Goal: Information Seeking & Learning: Learn about a topic

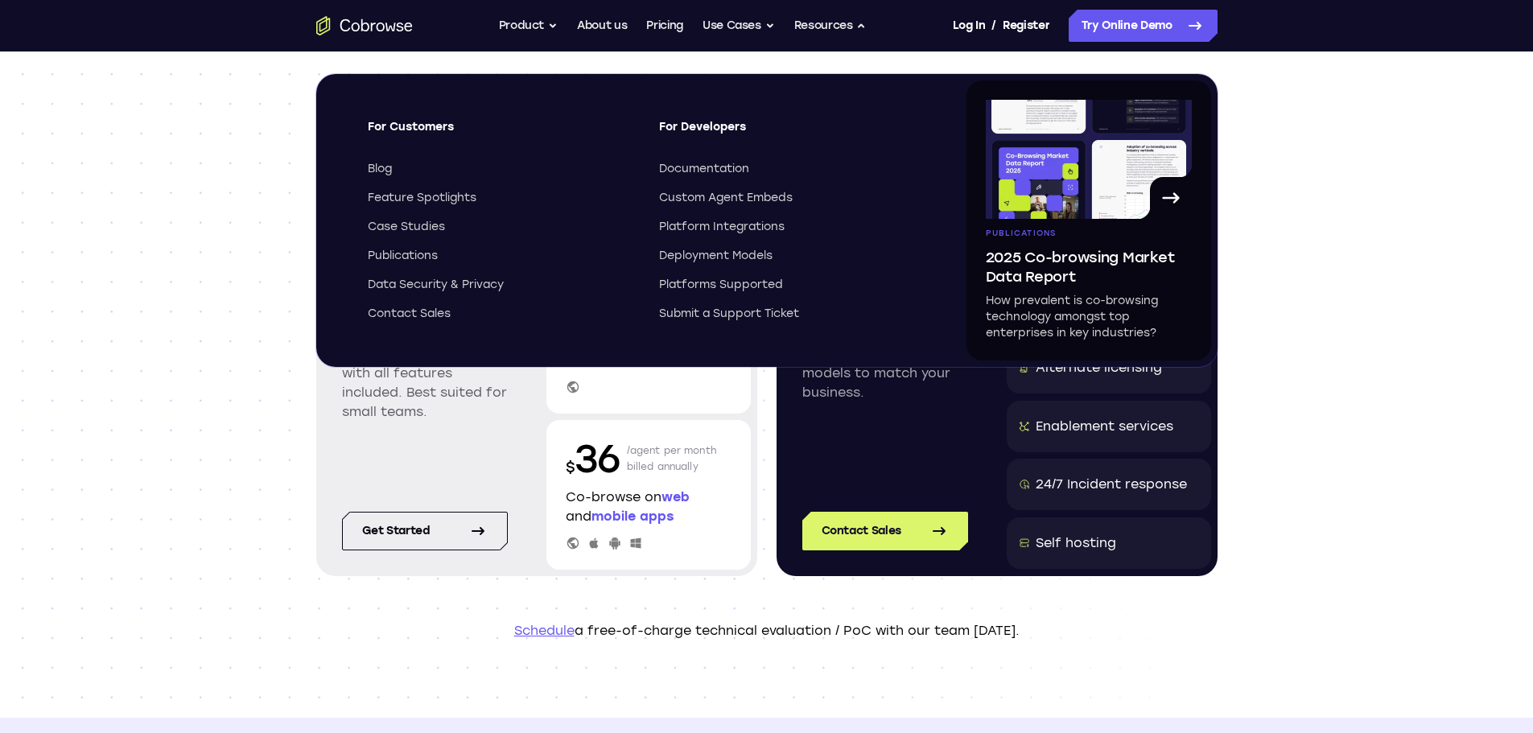
drag, startPoint x: 30, startPoint y: 163, endPoint x: 42, endPoint y: 161, distance: 12.2
click at [31, 163] on div "Scalable and customized pricing models Named agents Simple per agent pricing wi…" at bounding box center [766, 384] width 1533 height 666
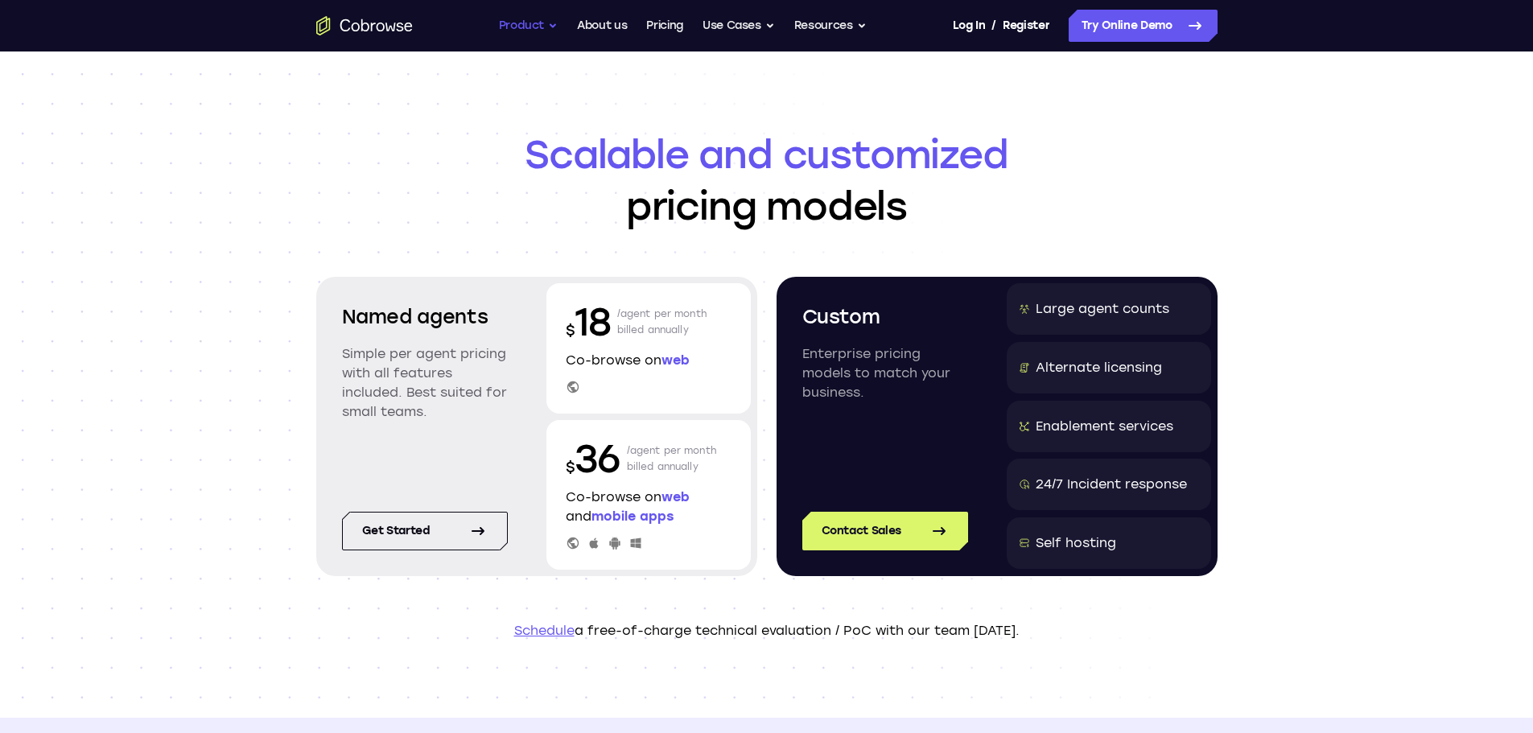
click at [533, 23] on button "Product" at bounding box center [529, 26] width 60 height 32
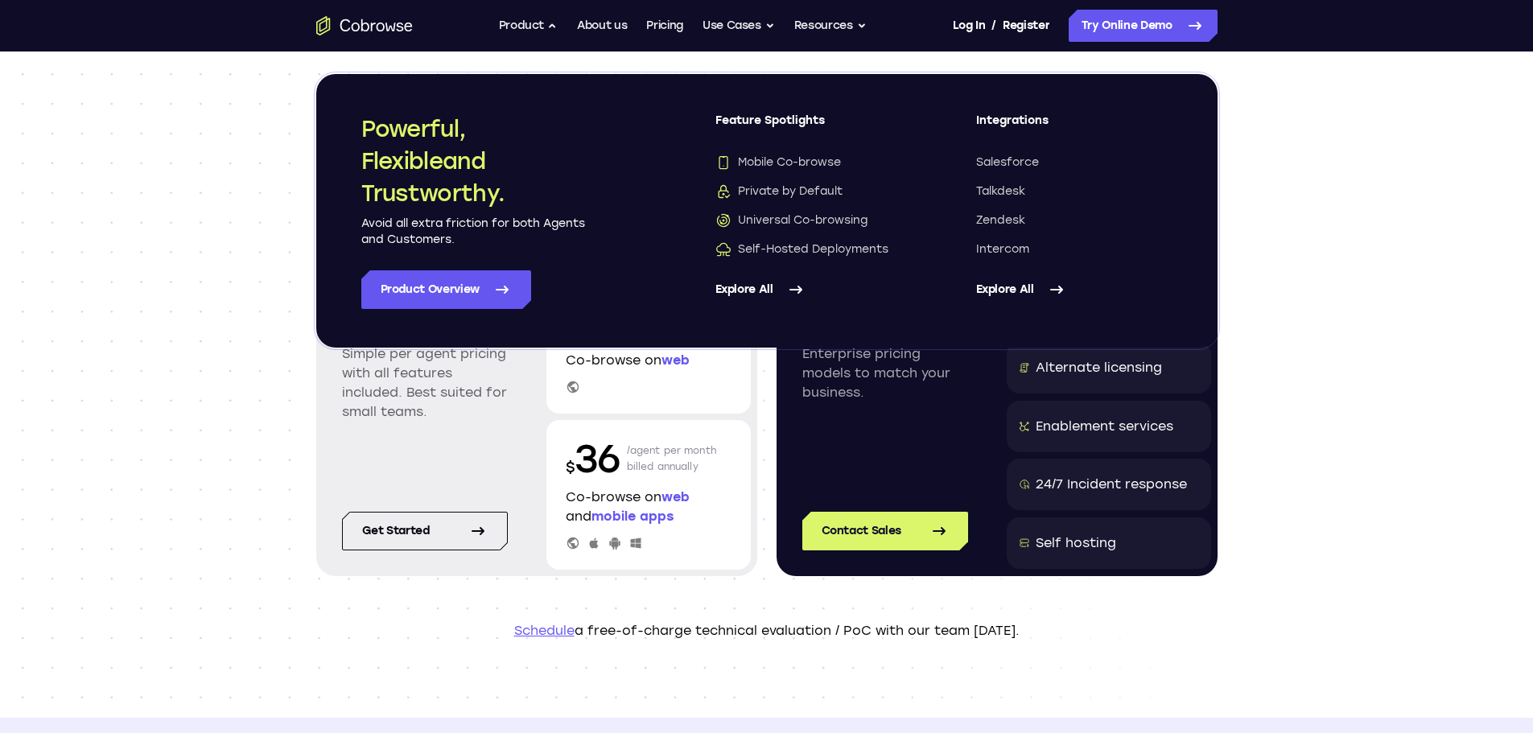
click at [377, 21] on icon "Go to the home page" at bounding box center [364, 25] width 97 height 19
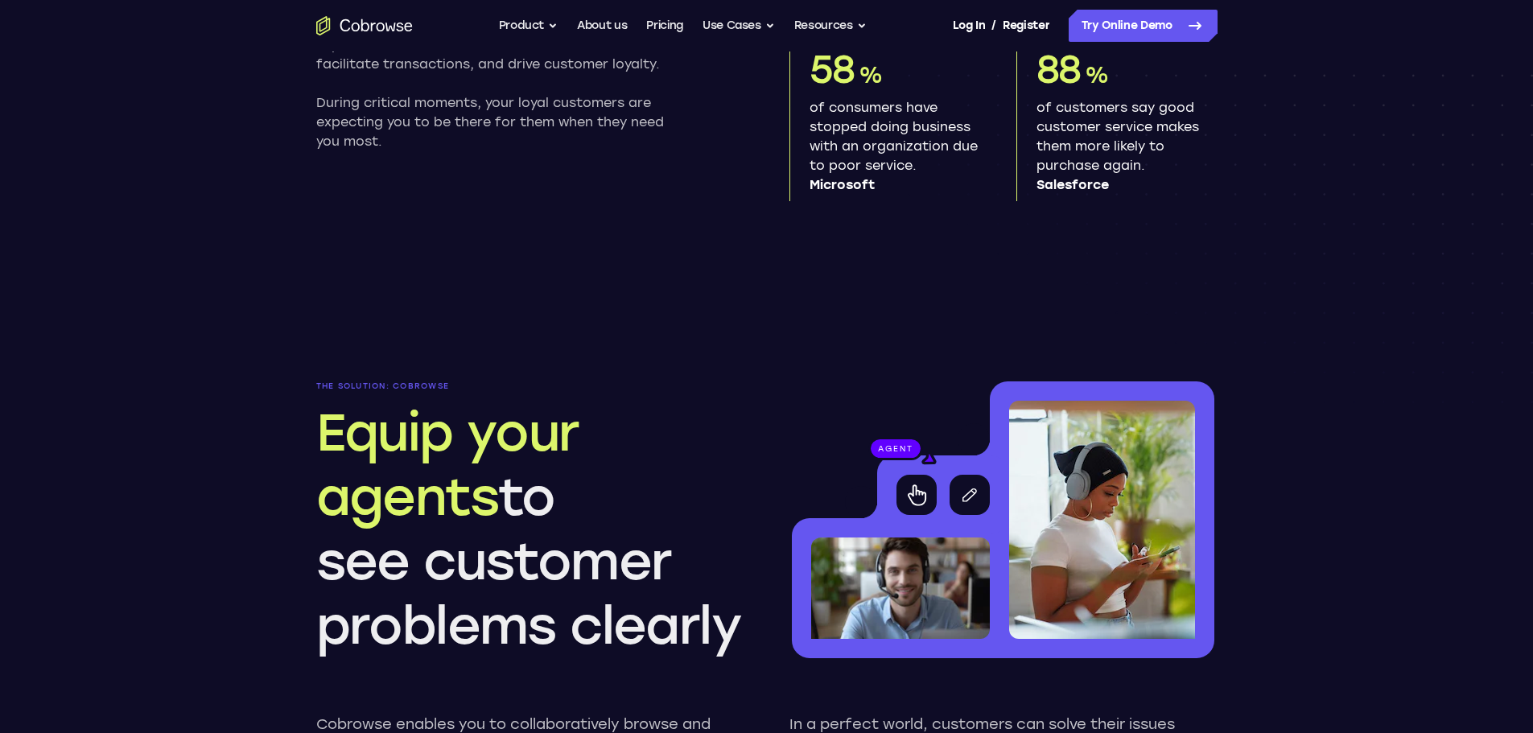
scroll to position [1046, 0]
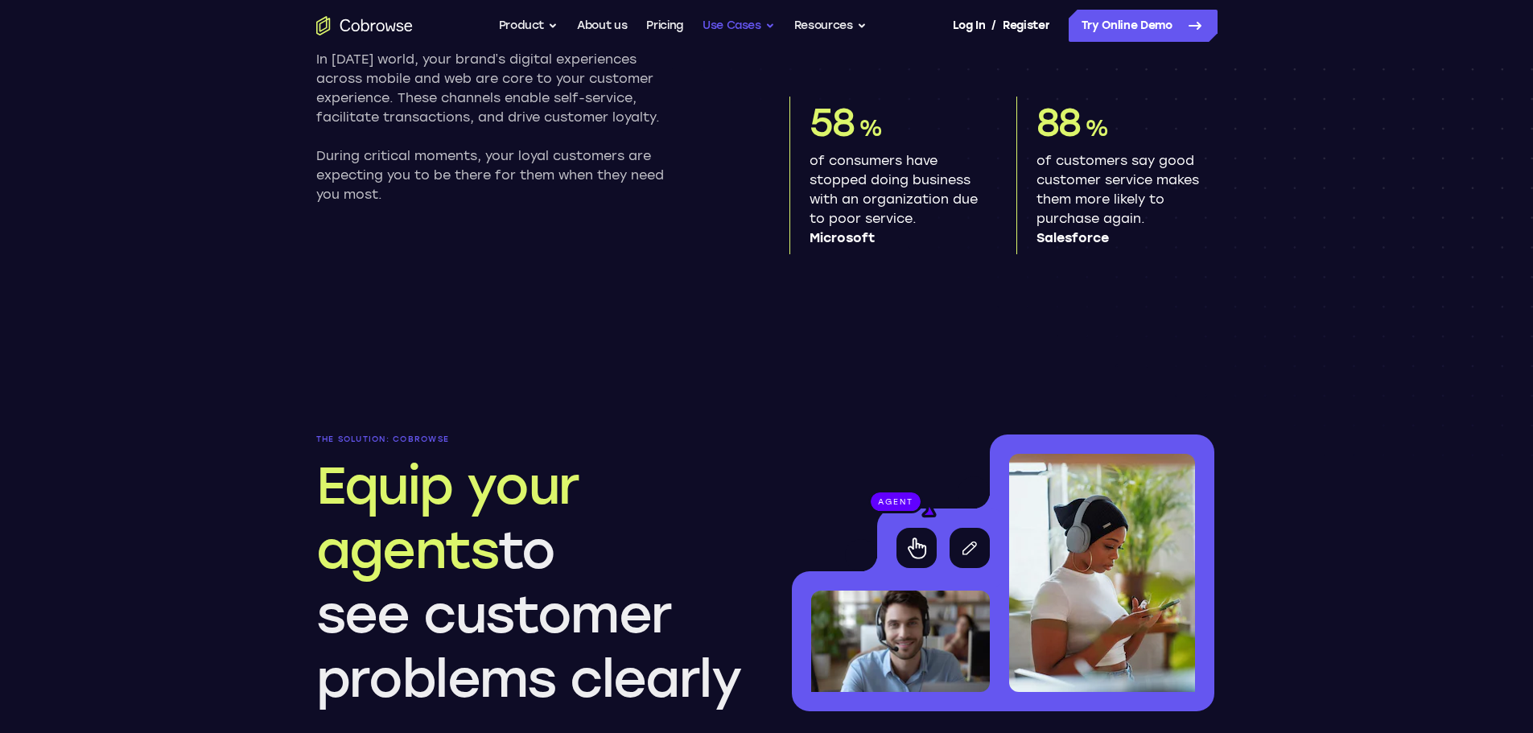
click at [728, 26] on button "Use Cases" at bounding box center [738, 26] width 72 height 32
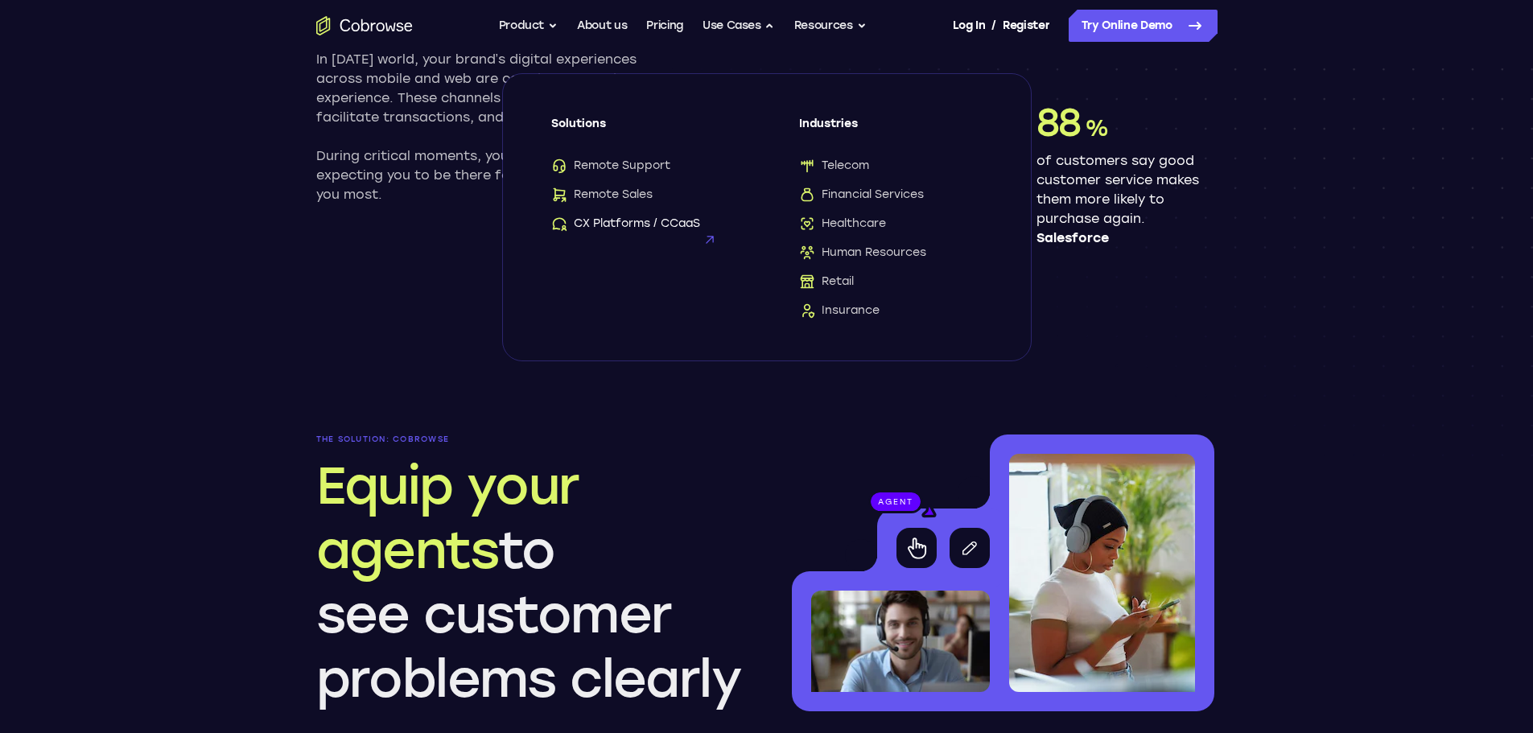
click at [613, 221] on span "CX Platforms / CCaaS" at bounding box center [625, 224] width 149 height 16
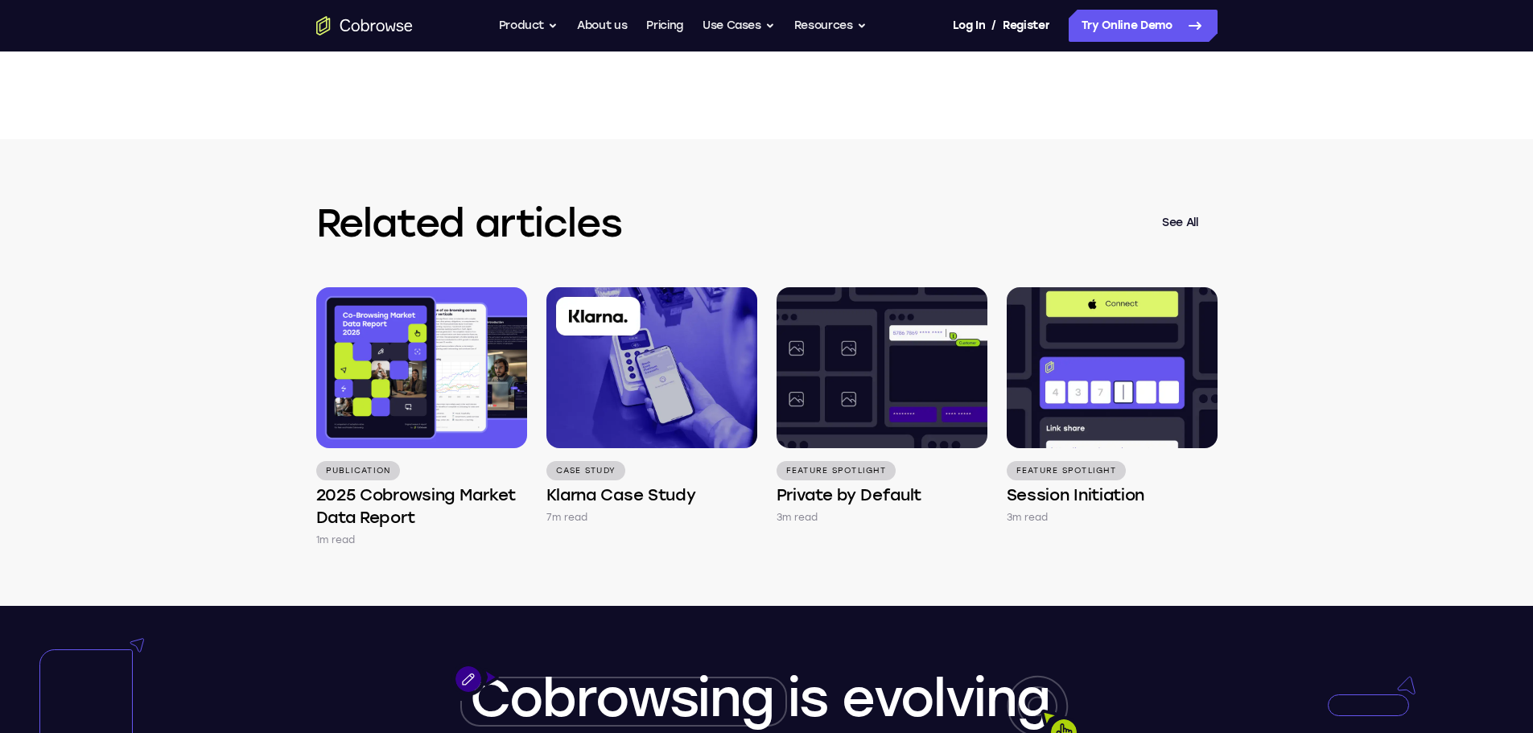
scroll to position [3299, 0]
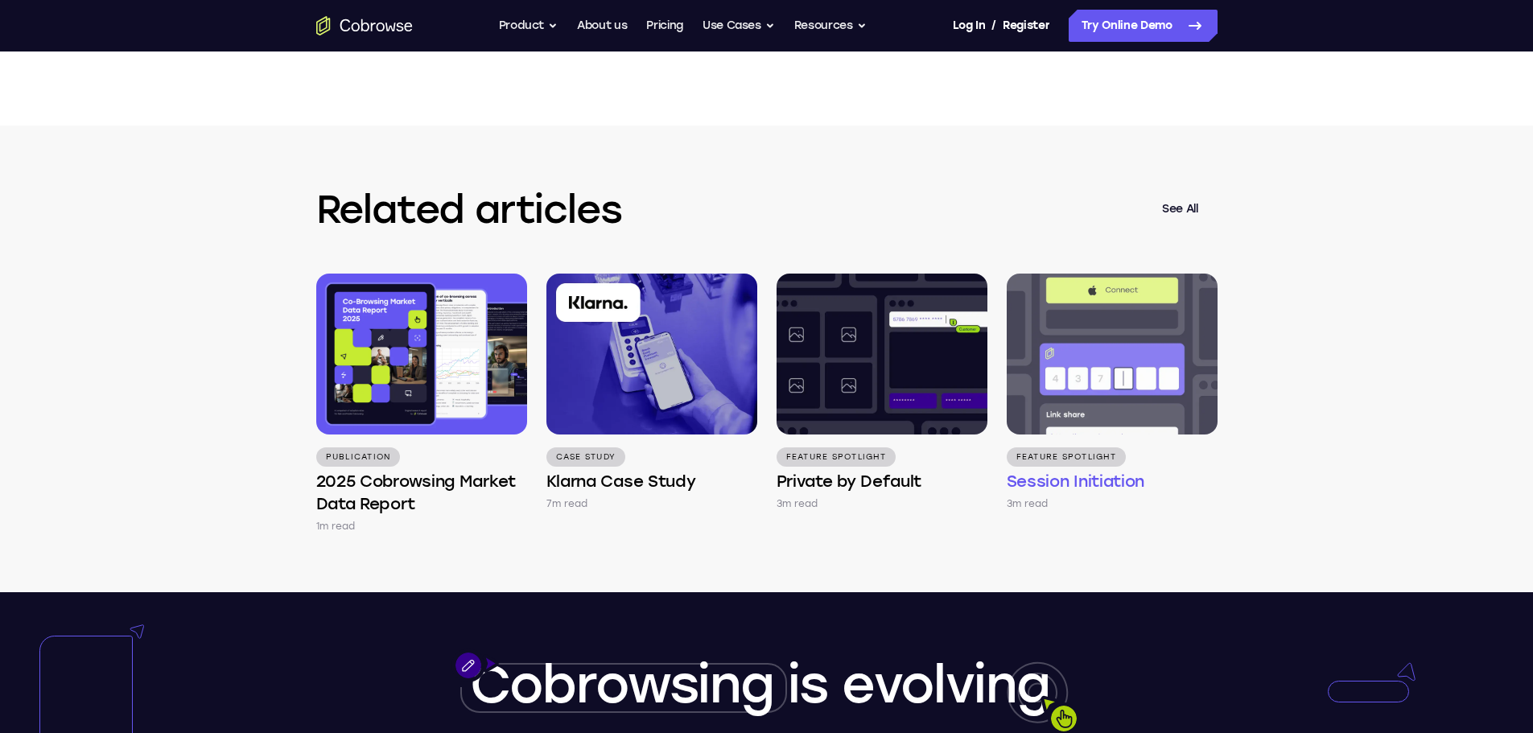
click at [1094, 383] on img at bounding box center [1112, 354] width 211 height 161
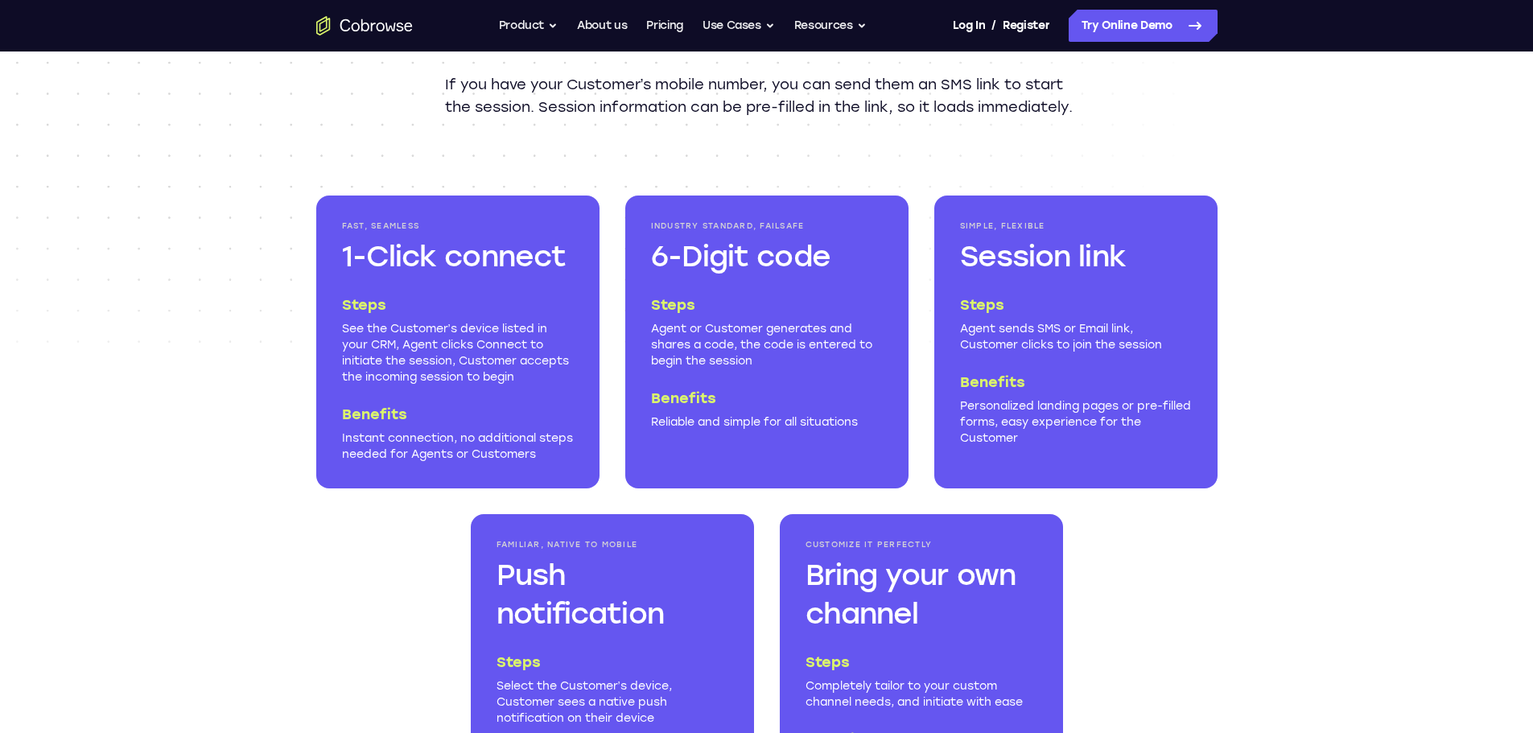
scroll to position [1931, 0]
